Goal: Transaction & Acquisition: Book appointment/travel/reservation

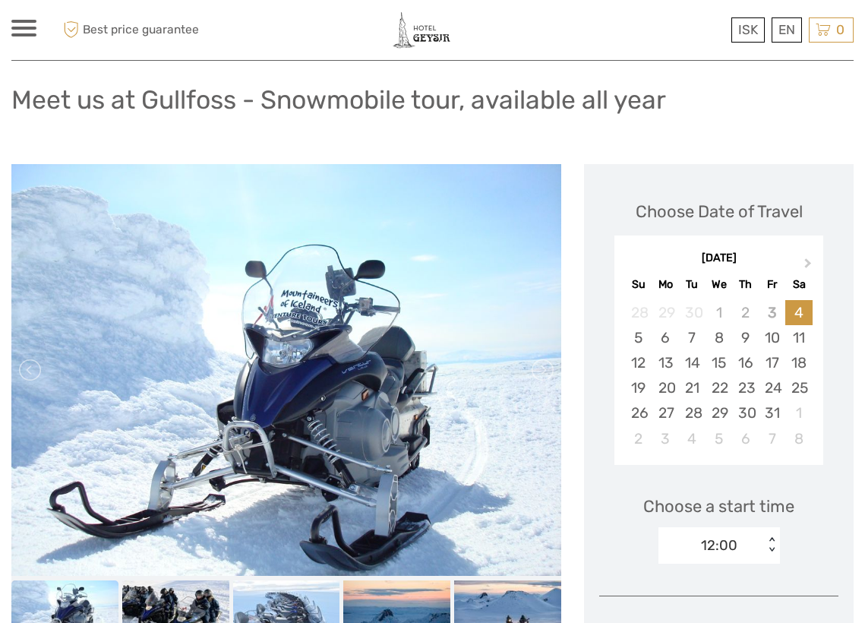
scroll to position [167, 0]
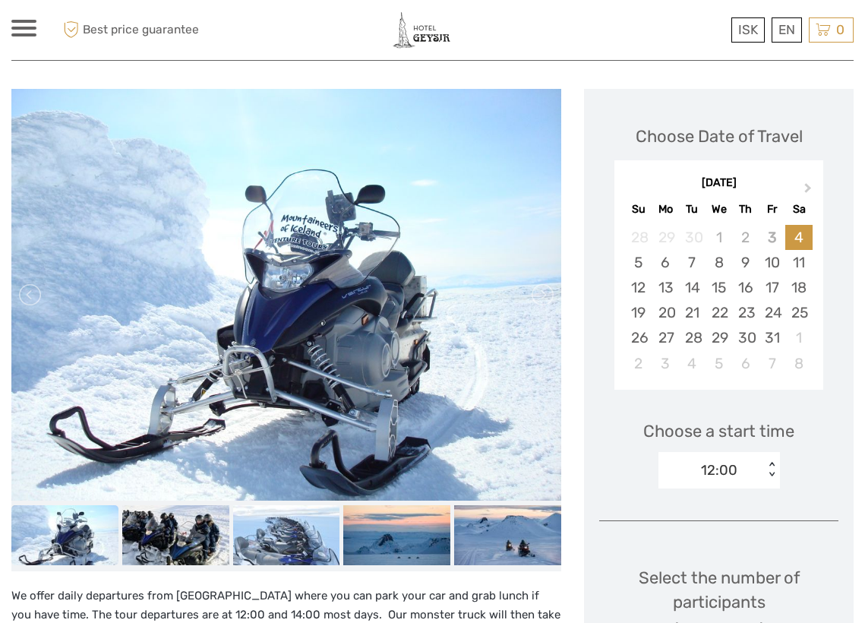
click at [77, 533] on img at bounding box center [64, 535] width 107 height 60
click at [221, 340] on img at bounding box center [286, 295] width 550 height 412
click at [545, 297] on link at bounding box center [541, 295] width 24 height 24
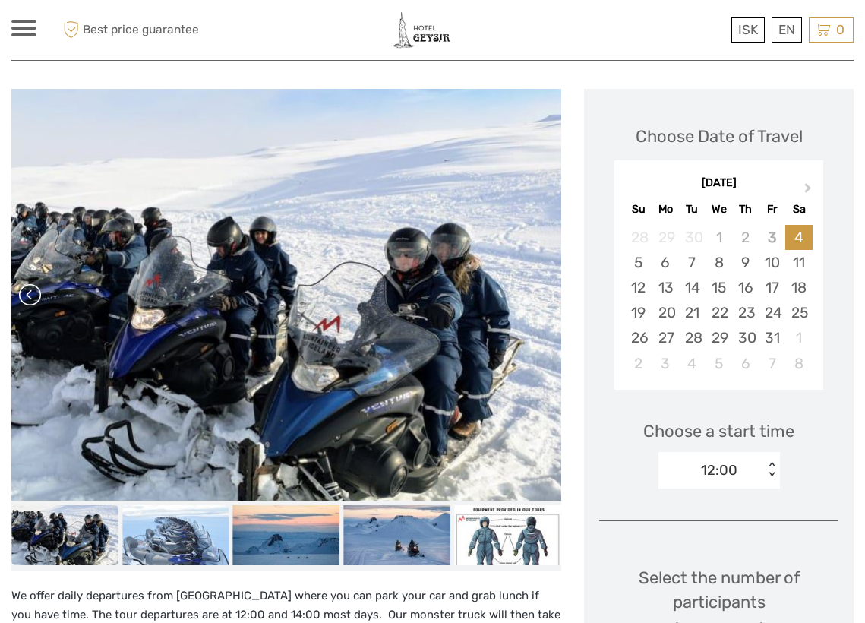
click at [23, 296] on link at bounding box center [31, 295] width 24 height 24
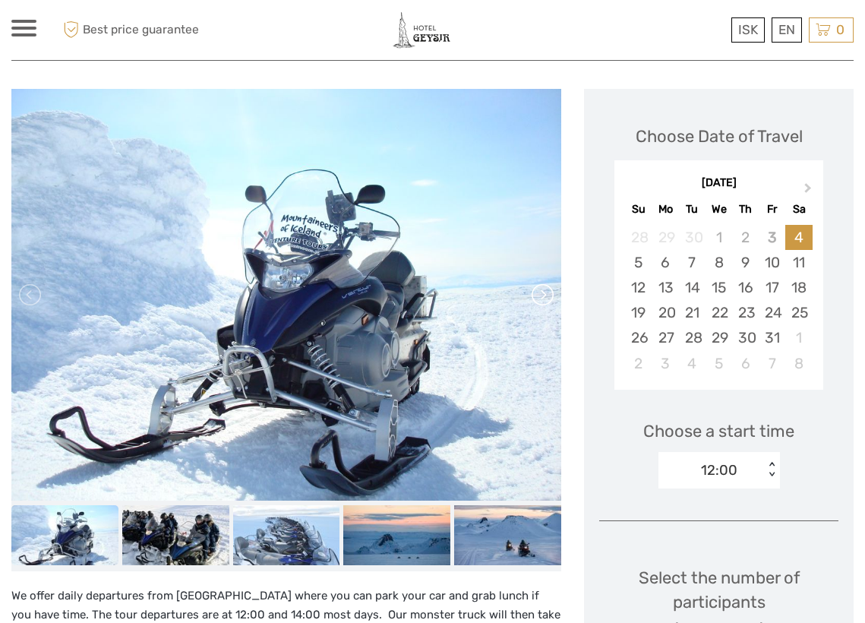
click at [540, 295] on link at bounding box center [541, 295] width 24 height 24
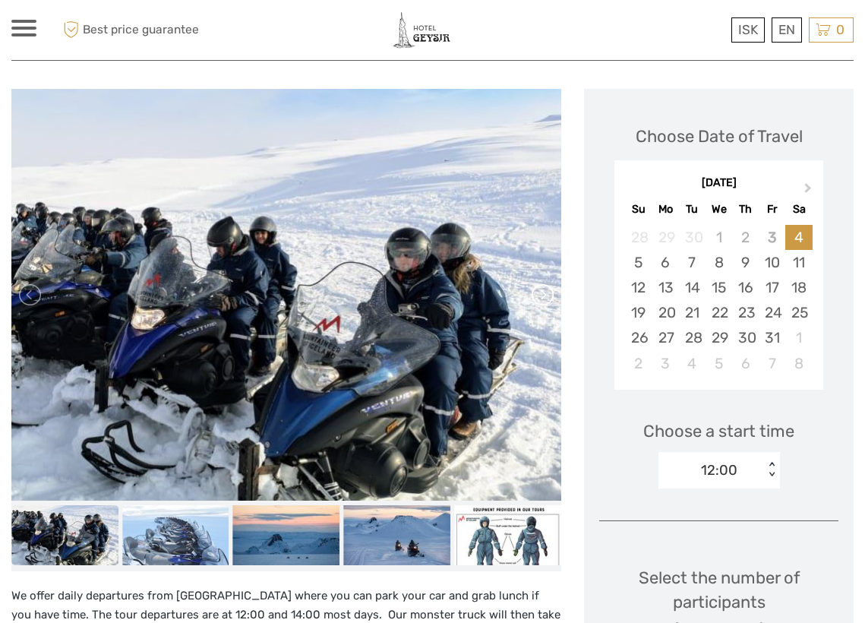
click at [540, 295] on link at bounding box center [541, 295] width 24 height 24
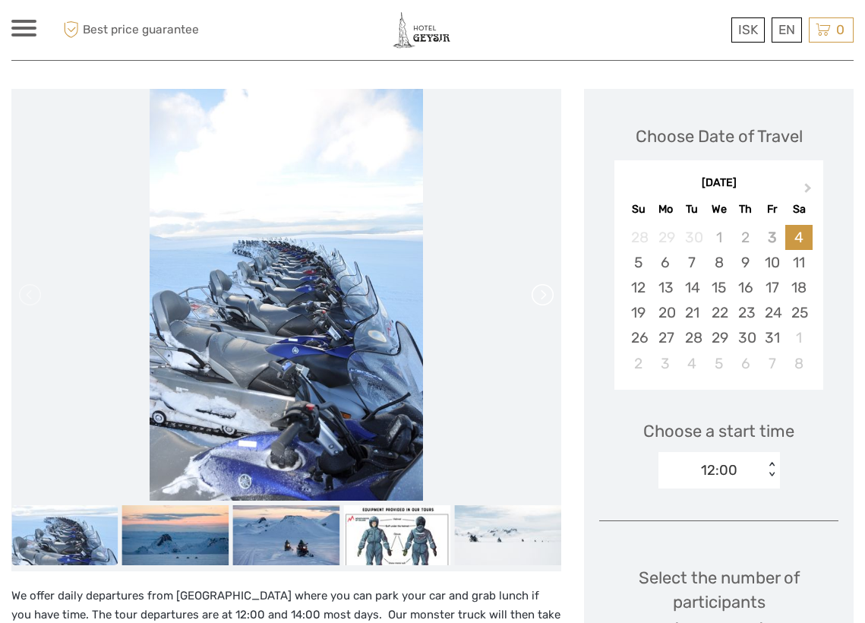
click at [540, 295] on link at bounding box center [541, 295] width 24 height 24
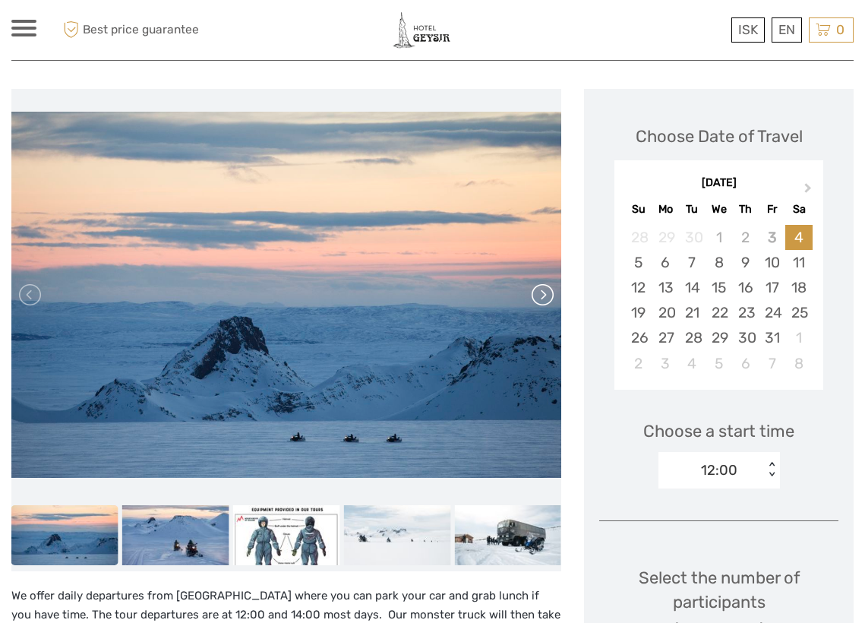
click at [540, 295] on link at bounding box center [541, 295] width 24 height 24
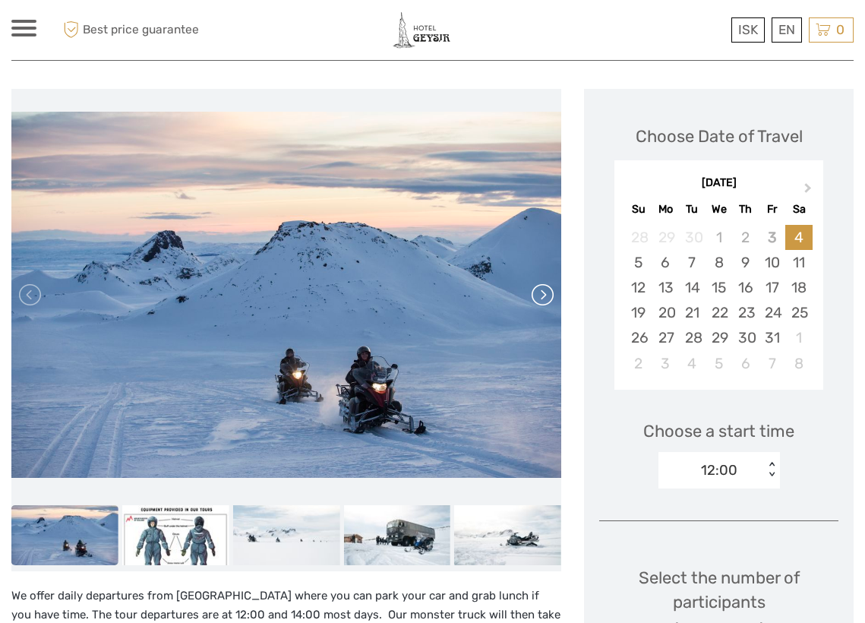
click at [540, 295] on link at bounding box center [541, 295] width 24 height 24
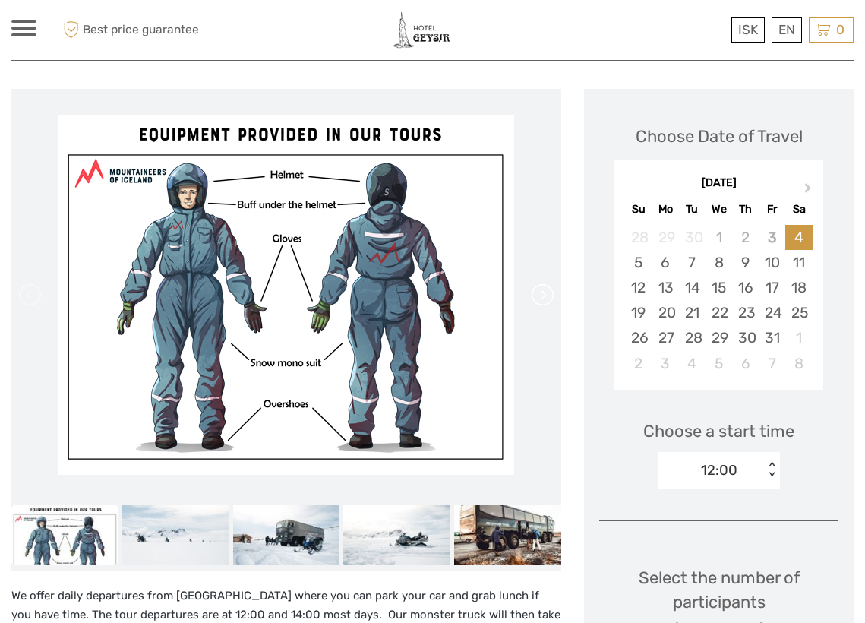
click at [540, 295] on link at bounding box center [541, 295] width 24 height 24
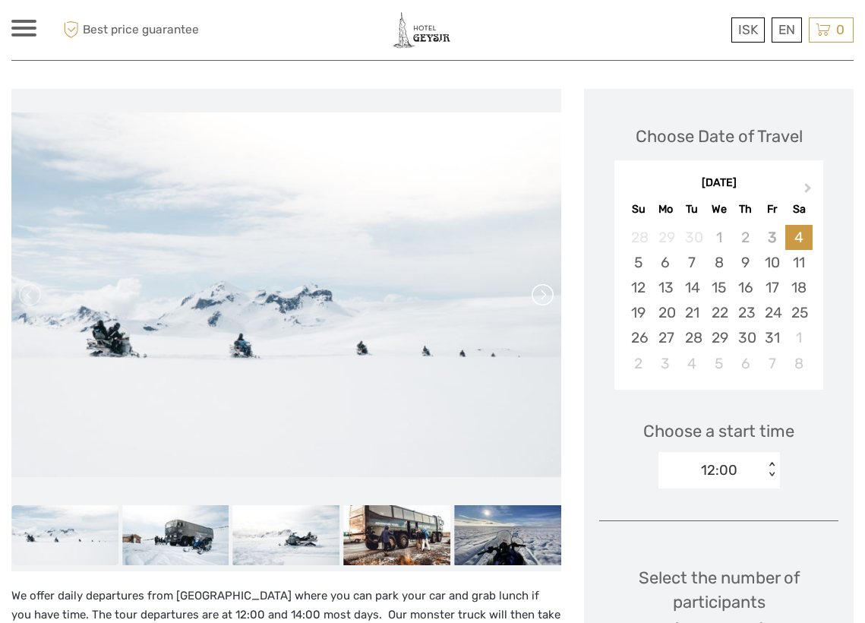
click at [540, 295] on link at bounding box center [541, 295] width 24 height 24
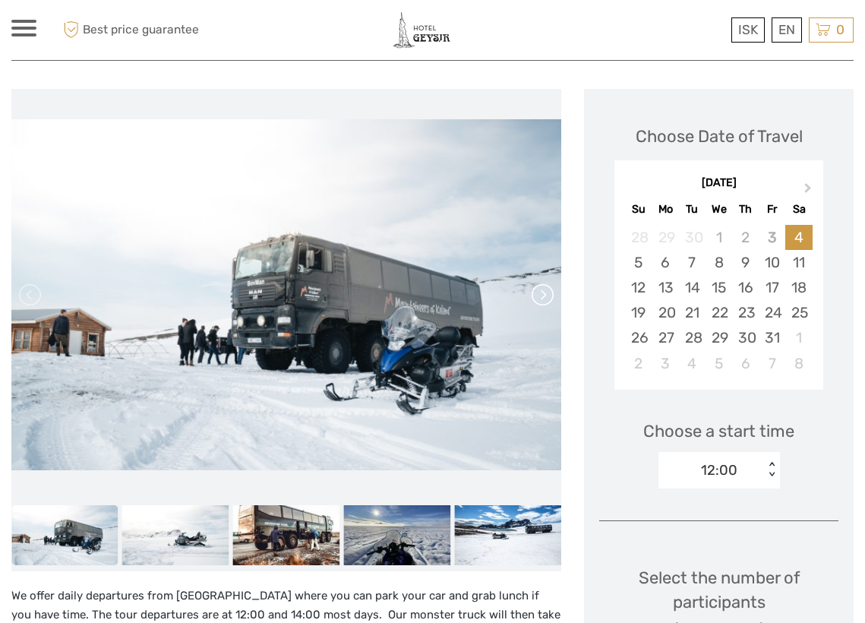
click at [540, 295] on link at bounding box center [541, 295] width 24 height 24
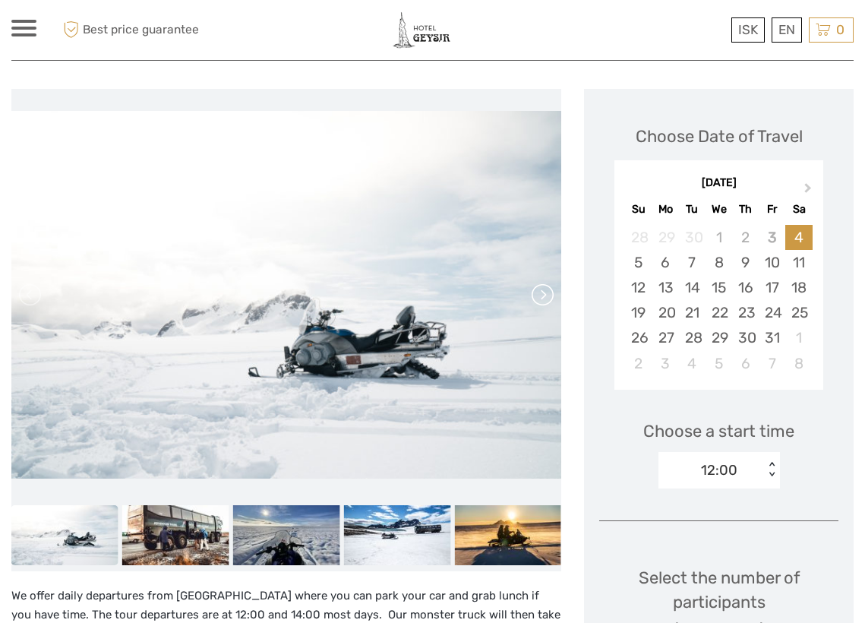
click at [540, 295] on link at bounding box center [541, 295] width 24 height 24
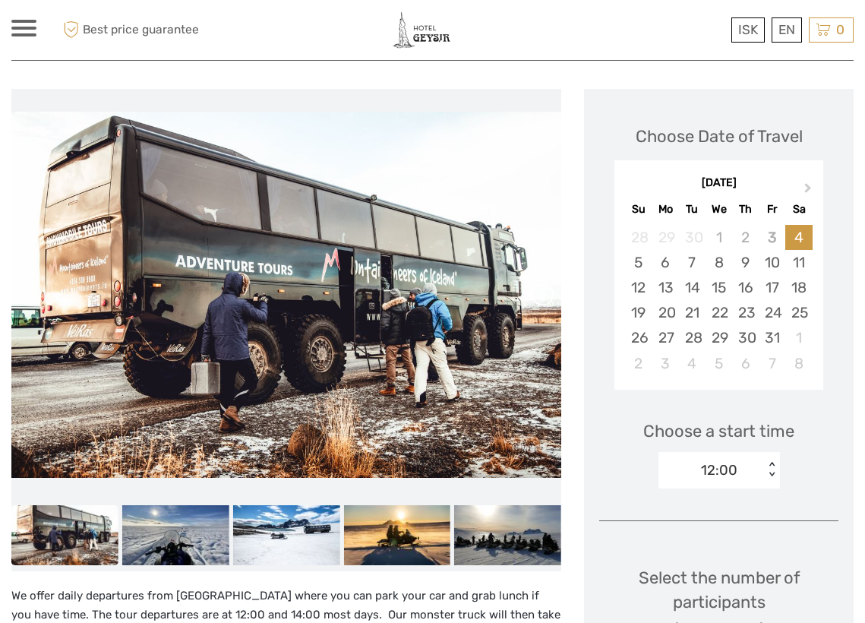
click at [540, 295] on link at bounding box center [541, 295] width 24 height 24
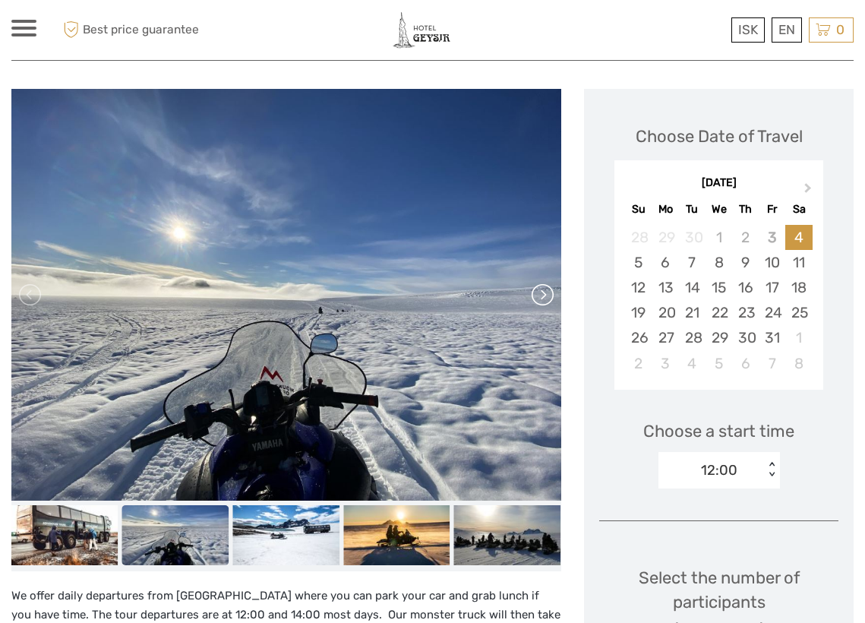
click at [540, 295] on link at bounding box center [541, 295] width 24 height 24
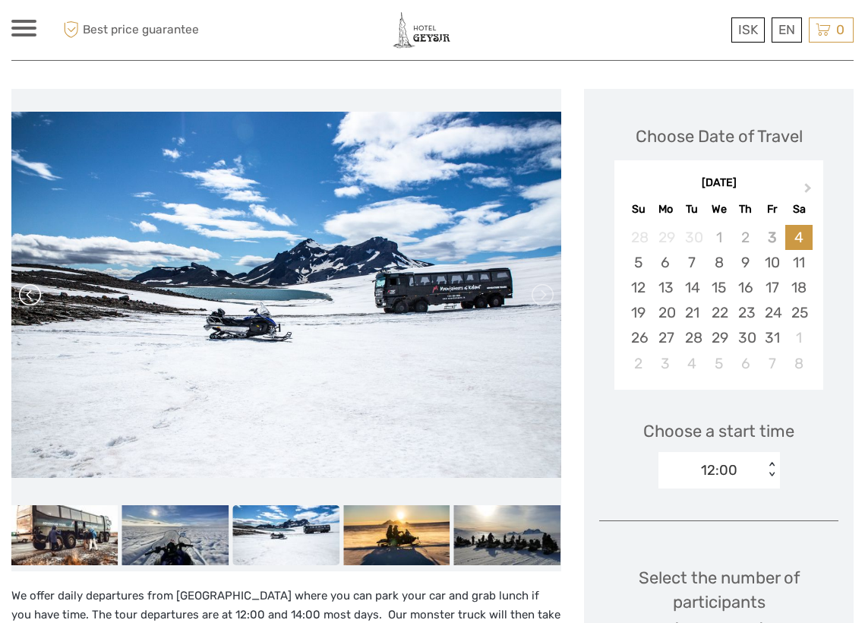
click at [36, 305] on link at bounding box center [31, 295] width 24 height 24
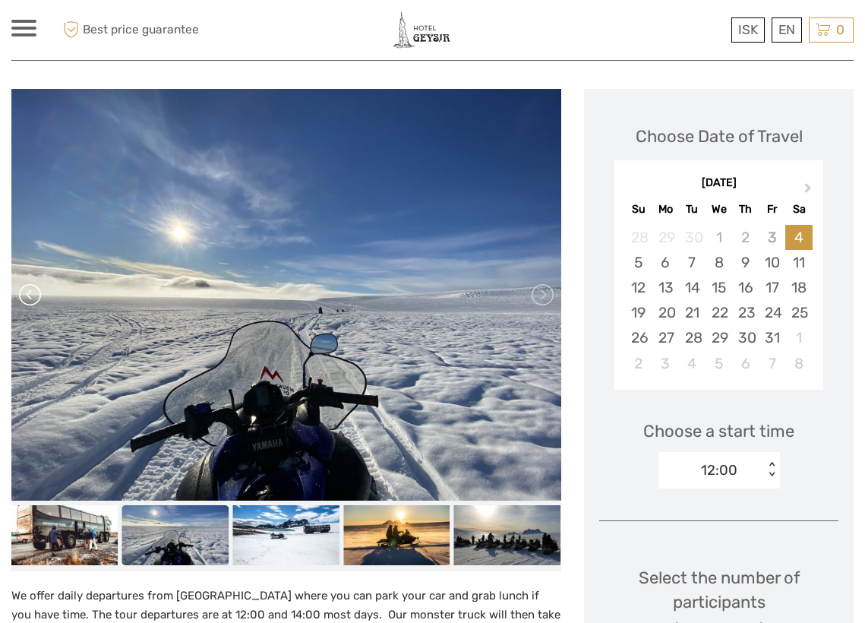
click at [36, 305] on link at bounding box center [31, 295] width 24 height 24
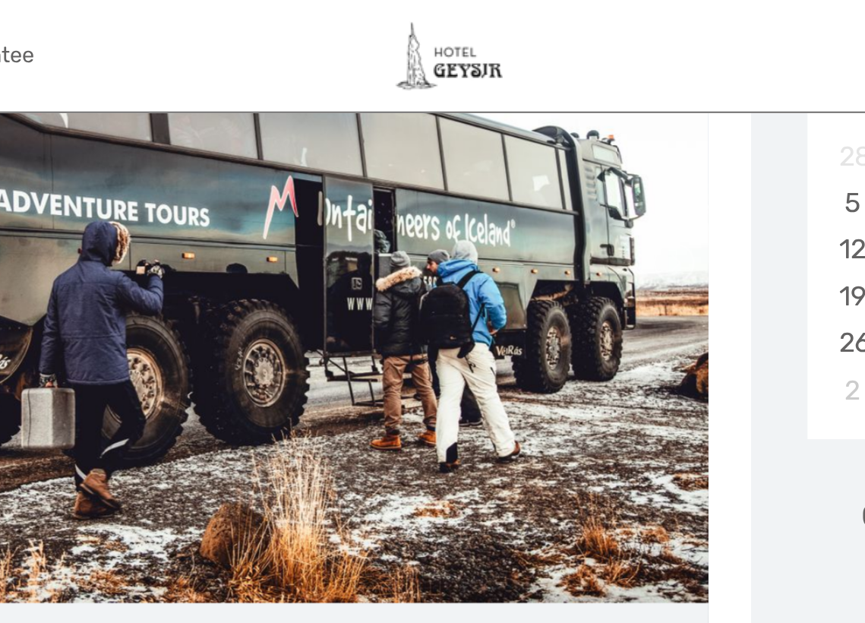
scroll to position [148, 0]
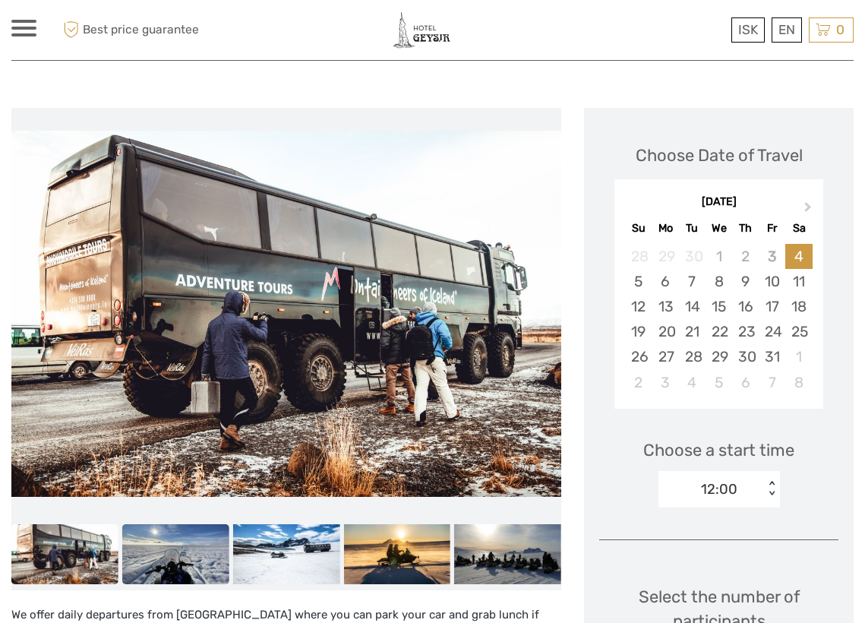
click at [194, 556] on img at bounding box center [175, 554] width 107 height 60
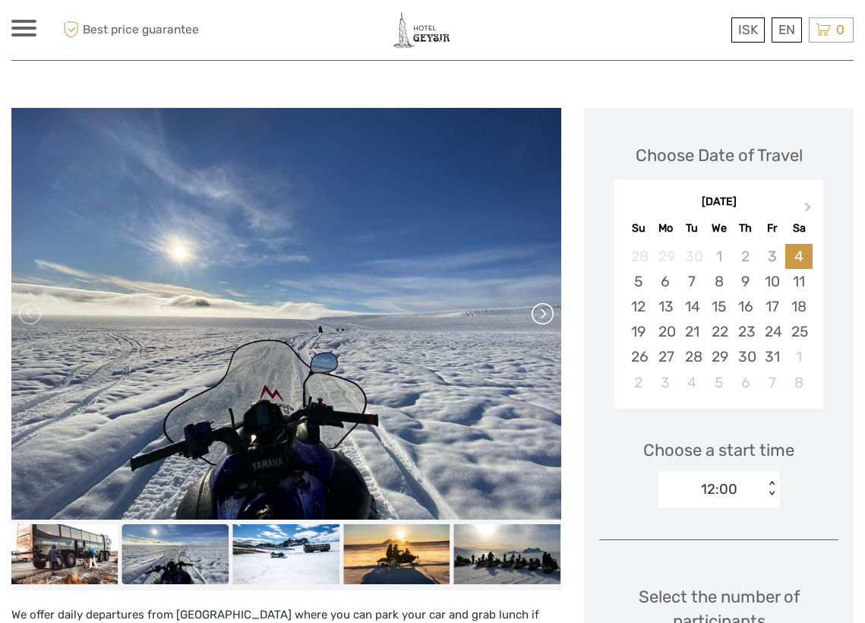
click at [544, 315] on link at bounding box center [541, 314] width 24 height 24
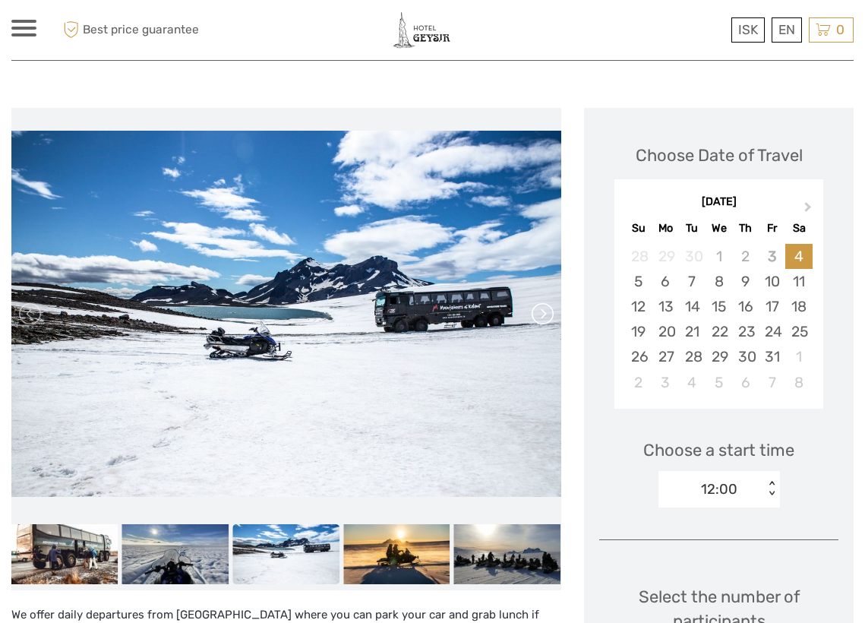
click at [544, 315] on link at bounding box center [541, 314] width 24 height 24
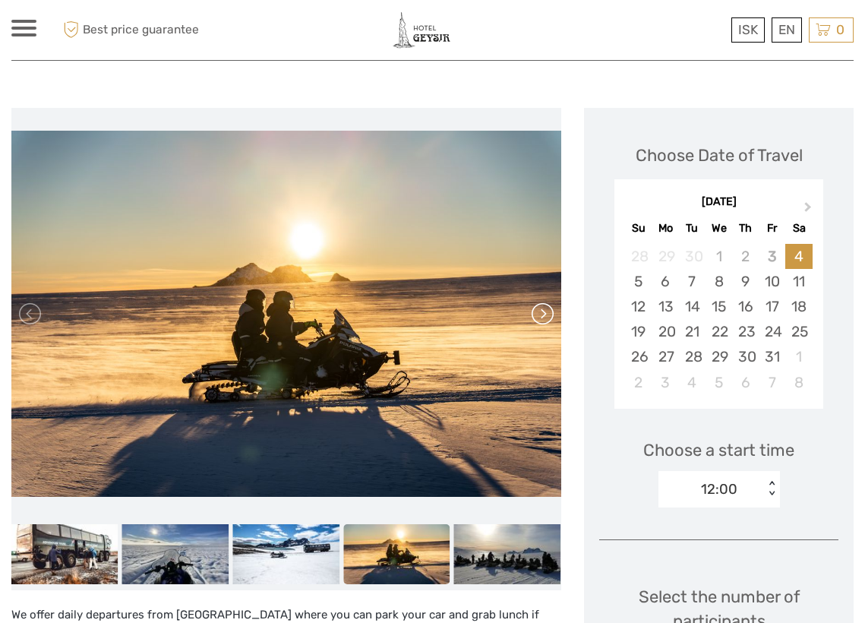
click at [544, 315] on link at bounding box center [541, 314] width 24 height 24
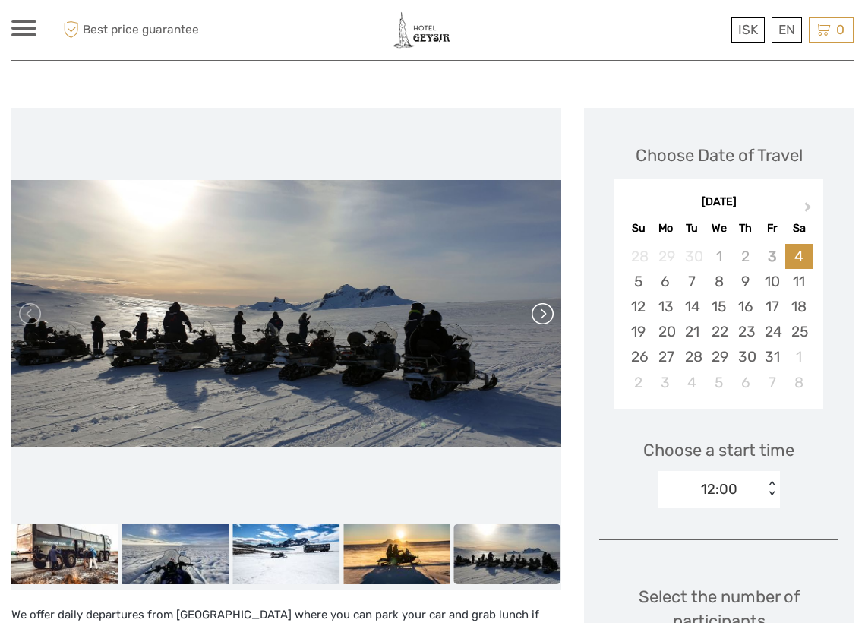
click at [544, 315] on link at bounding box center [541, 314] width 24 height 24
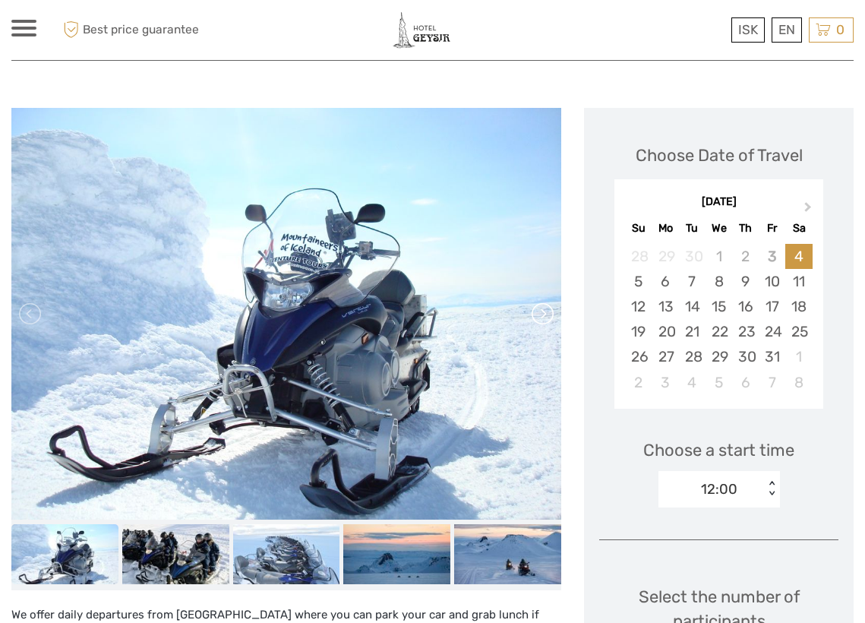
click at [544, 315] on link at bounding box center [541, 314] width 24 height 24
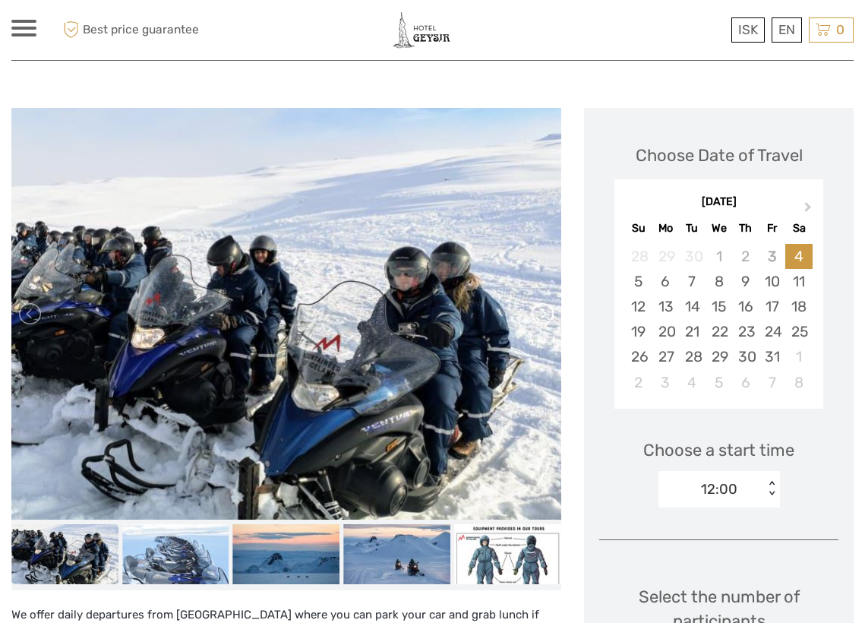
click at [544, 315] on link at bounding box center [541, 314] width 24 height 24
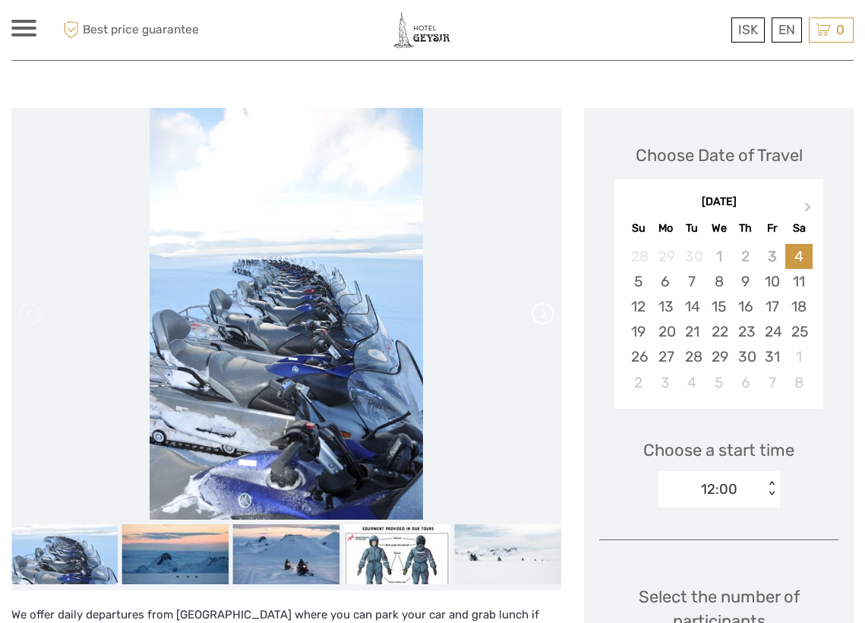
click at [544, 315] on link at bounding box center [541, 314] width 24 height 24
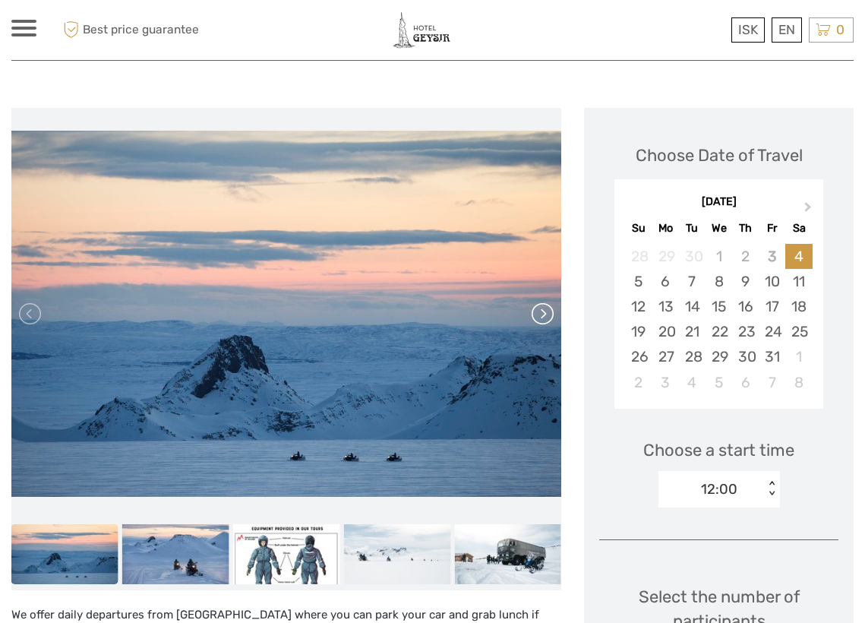
click at [544, 315] on link at bounding box center [541, 314] width 24 height 24
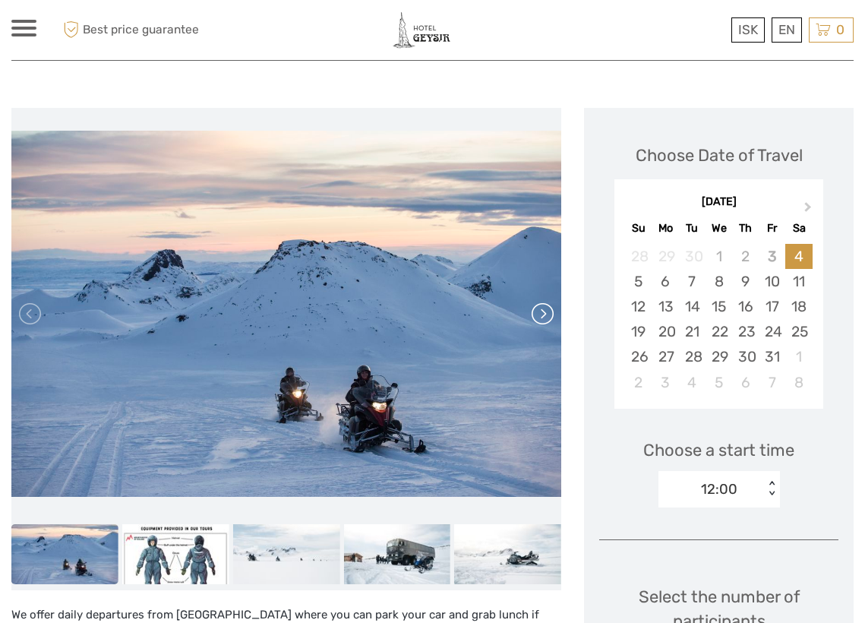
click at [544, 315] on link at bounding box center [541, 314] width 24 height 24
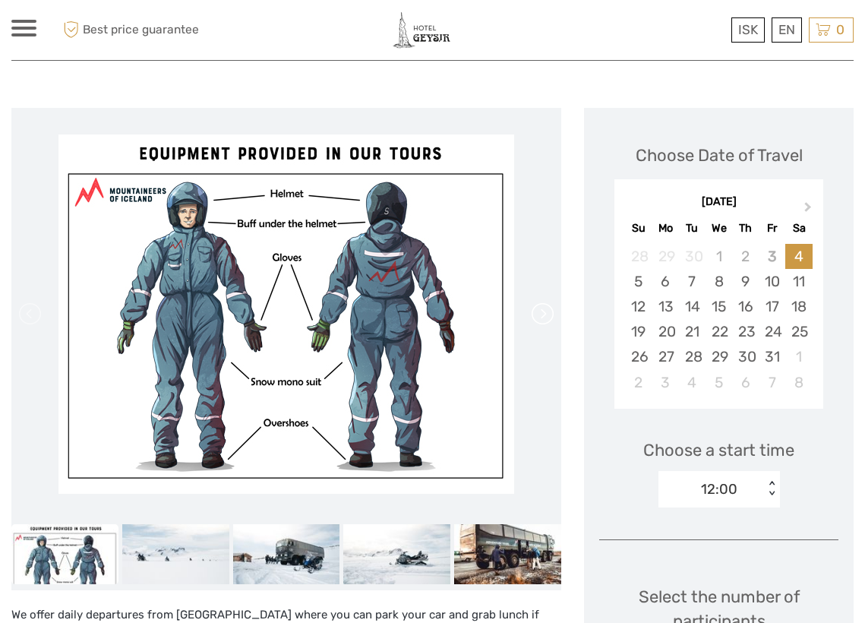
click at [544, 315] on link at bounding box center [541, 314] width 24 height 24
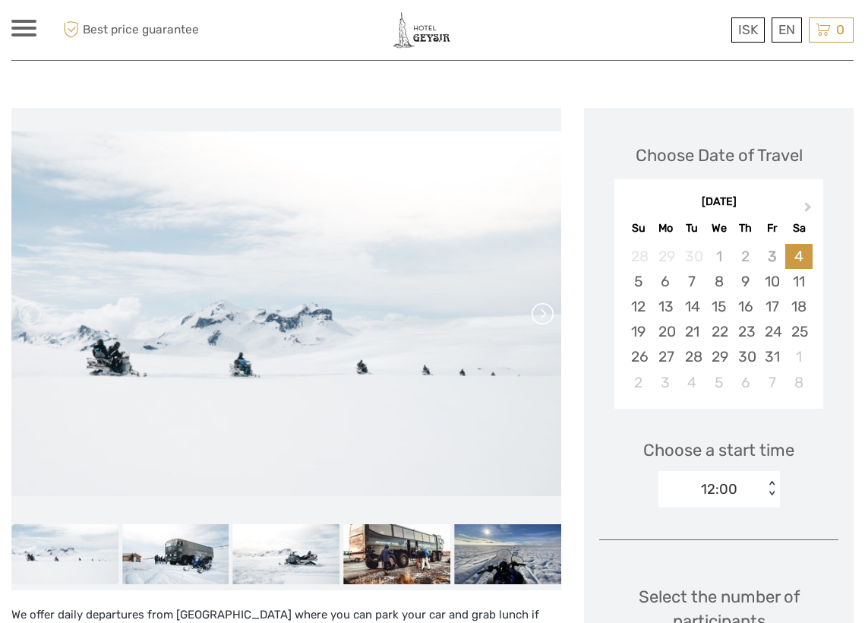
click at [544, 315] on link at bounding box center [541, 314] width 24 height 24
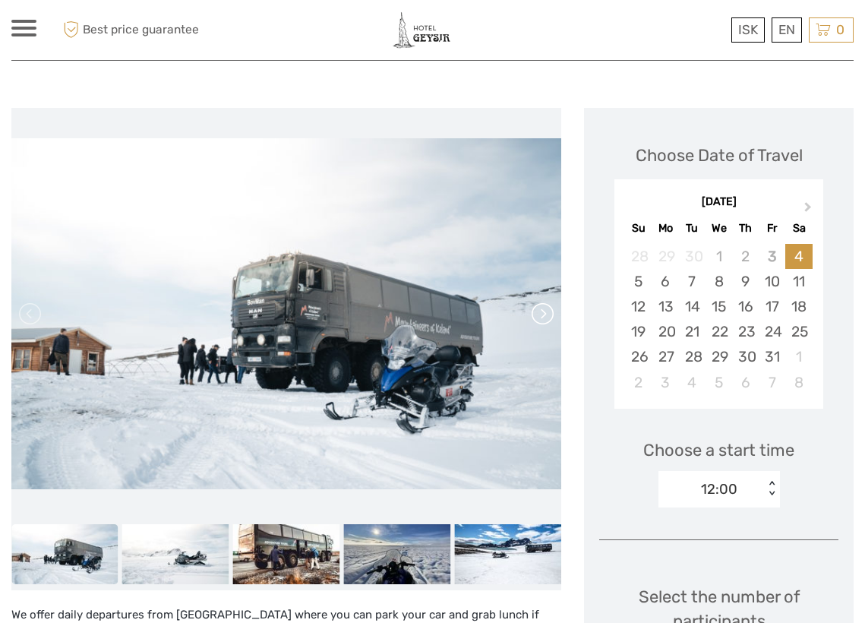
click at [544, 315] on link at bounding box center [541, 314] width 24 height 24
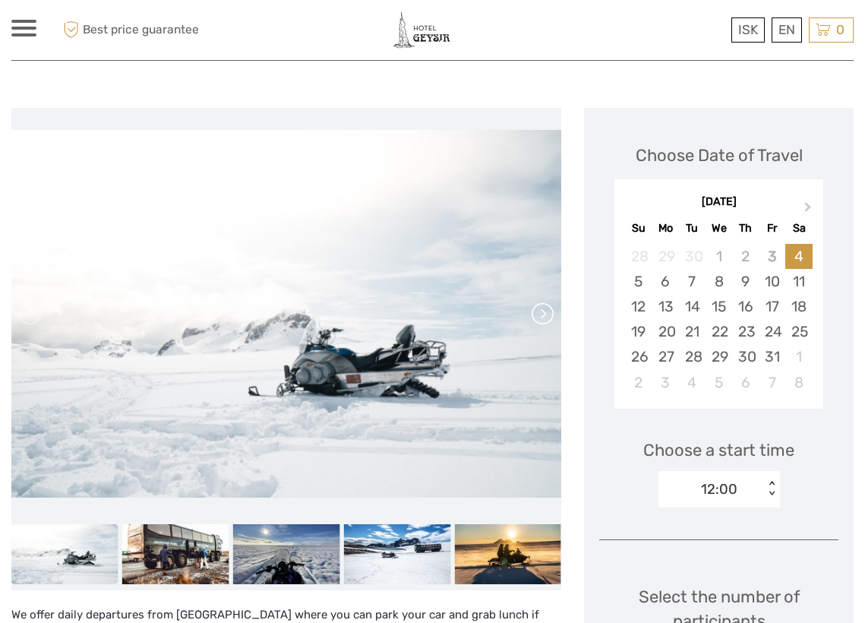
click at [544, 315] on link at bounding box center [541, 314] width 24 height 24
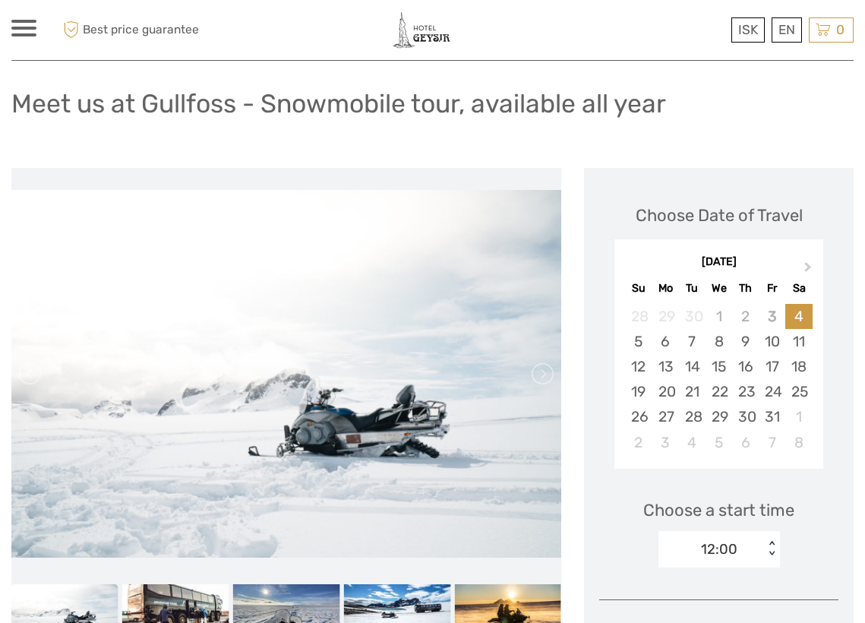
scroll to position [0, 0]
